Goal: Register for event/course

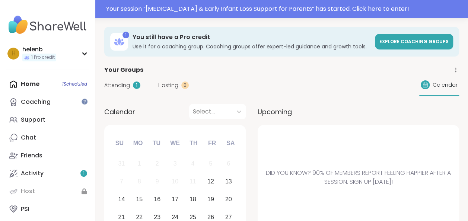
click at [80, 84] on div "Home 1 Scheduled Coaching Support Chat Friends Activity 1 Host PSI" at bounding box center [47, 146] width 83 height 143
click at [392, 43] on span "Explore Coaching Groups" at bounding box center [413, 41] width 69 height 6
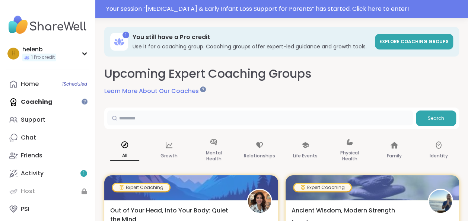
click at [264, 121] on input "text" at bounding box center [260, 118] width 306 height 15
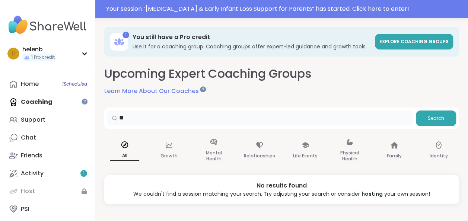
type input "*"
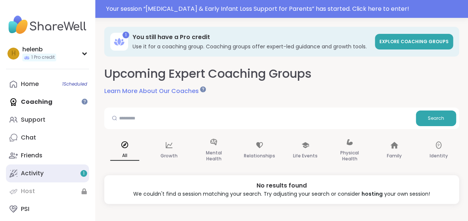
click at [66, 172] on link "Activity 1" at bounding box center [47, 174] width 83 height 18
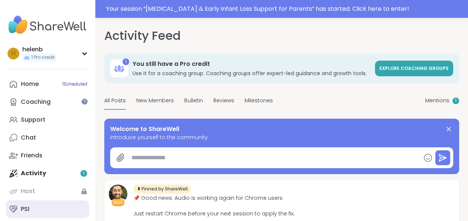
click at [27, 211] on div "PSI" at bounding box center [25, 209] width 9 height 8
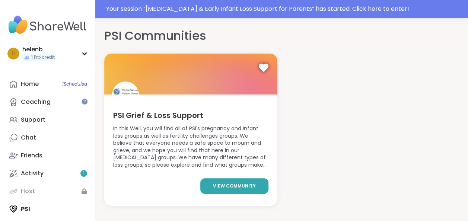
click at [225, 187] on span "view community" at bounding box center [234, 186] width 43 height 7
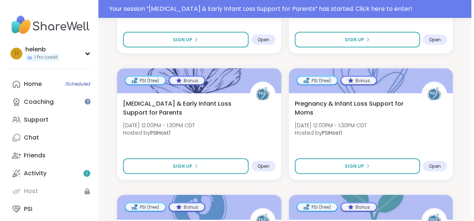
scroll to position [666, 0]
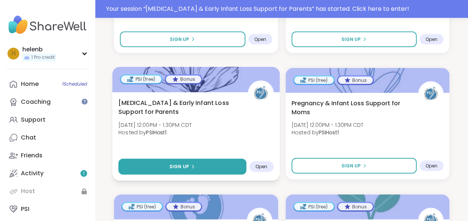
click at [229, 159] on button "Sign Up" at bounding box center [182, 167] width 128 height 16
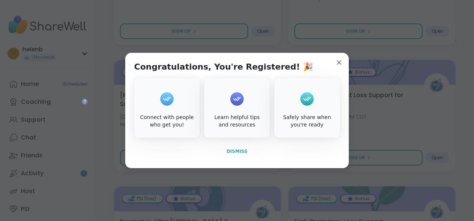
scroll to position [662, 0]
